Goal: Navigation & Orientation: Understand site structure

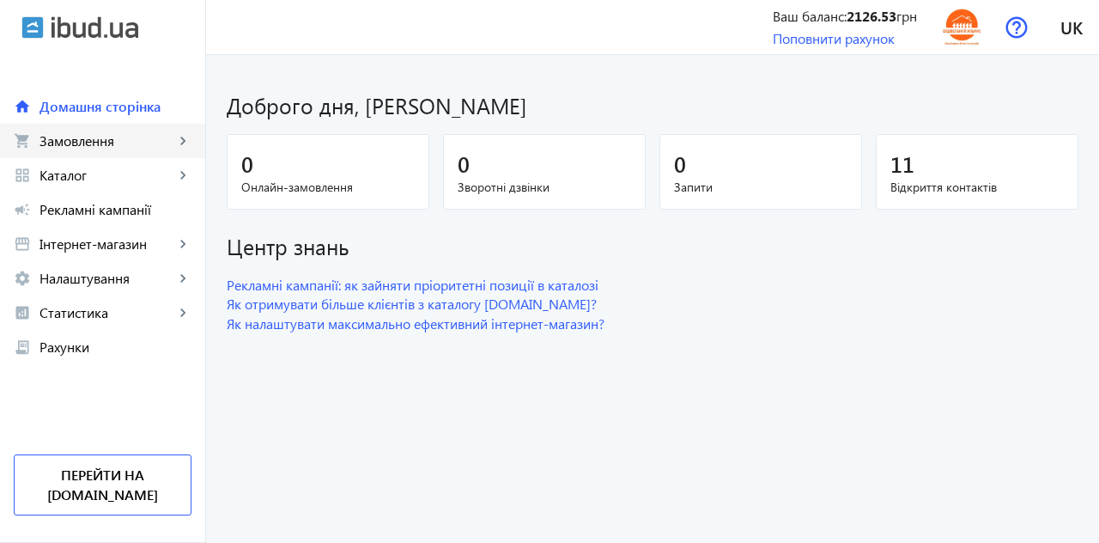
click at [77, 142] on span "Замовлення" at bounding box center [106, 140] width 135 height 17
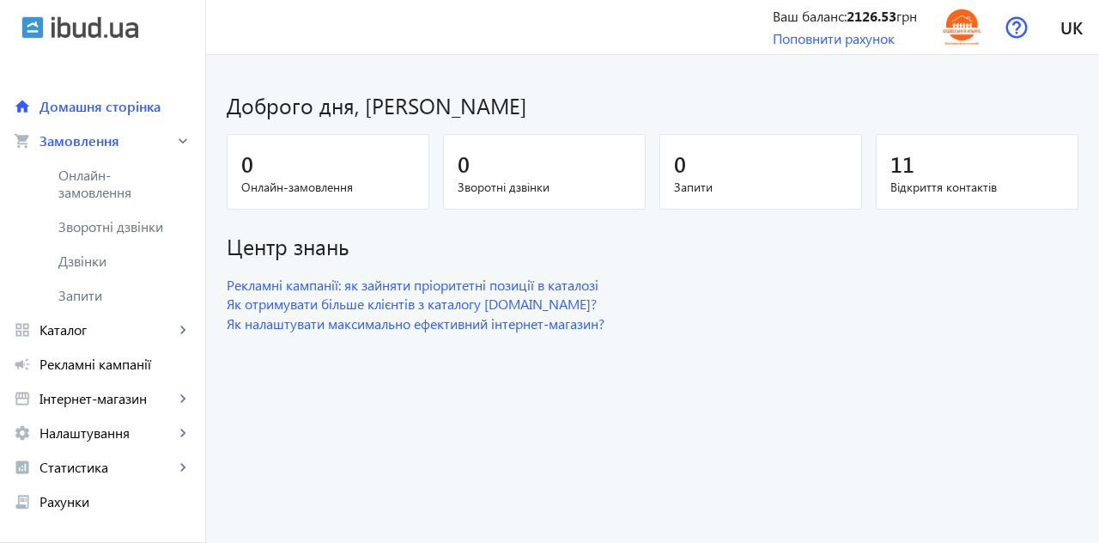
click at [83, 184] on span "Онлайн-замовлення" at bounding box center [115, 184] width 114 height 34
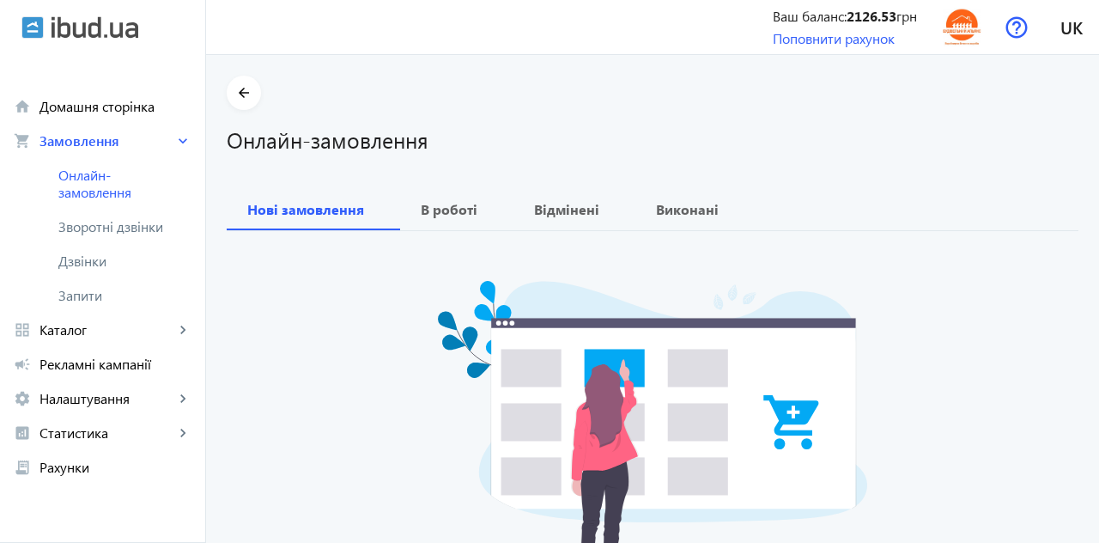
click at [91, 228] on span "Зворотні дзвінки" at bounding box center [115, 226] width 114 height 17
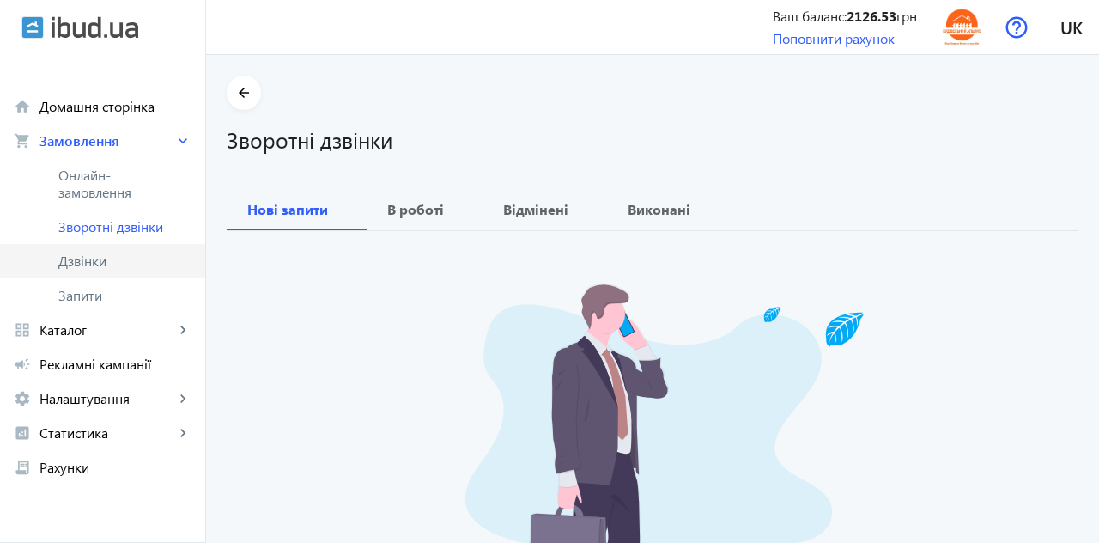
click at [83, 266] on span "Дзвінки" at bounding box center [124, 260] width 133 height 17
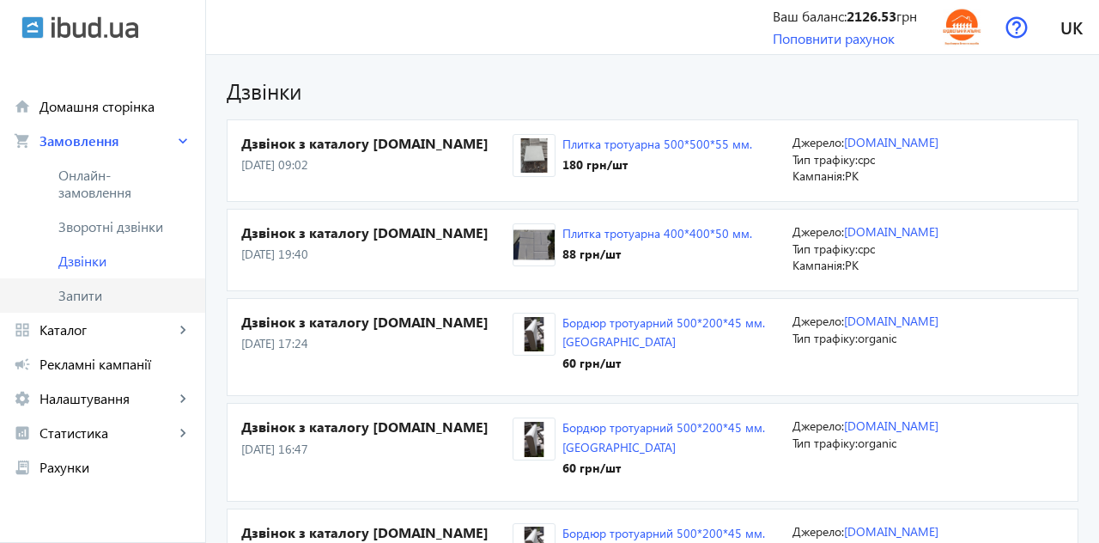
click at [79, 295] on span "Запити" at bounding box center [124, 295] width 133 height 17
